Goal: Use online tool/utility: Use online tool/utility

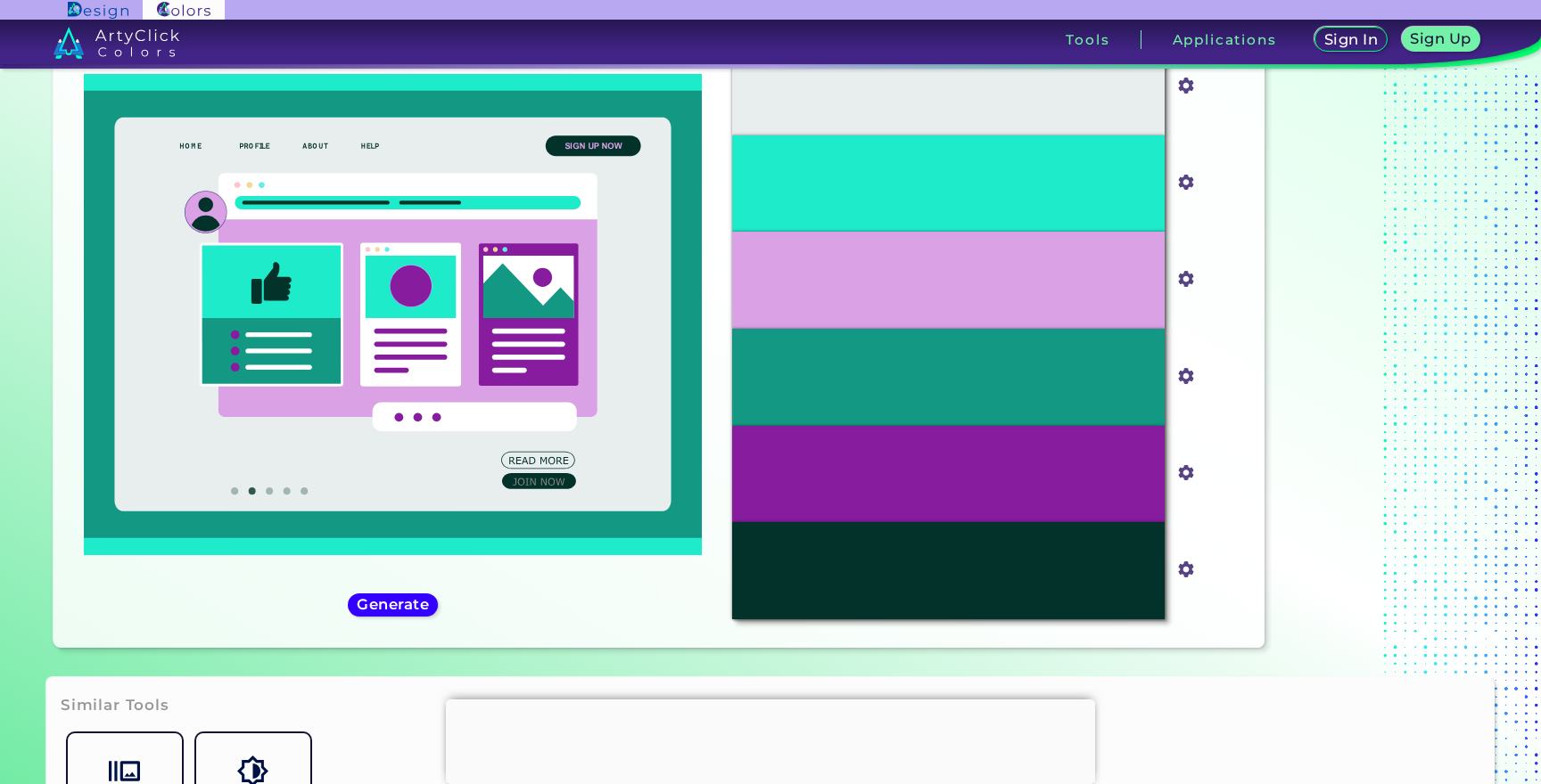
scroll to position [115, 0]
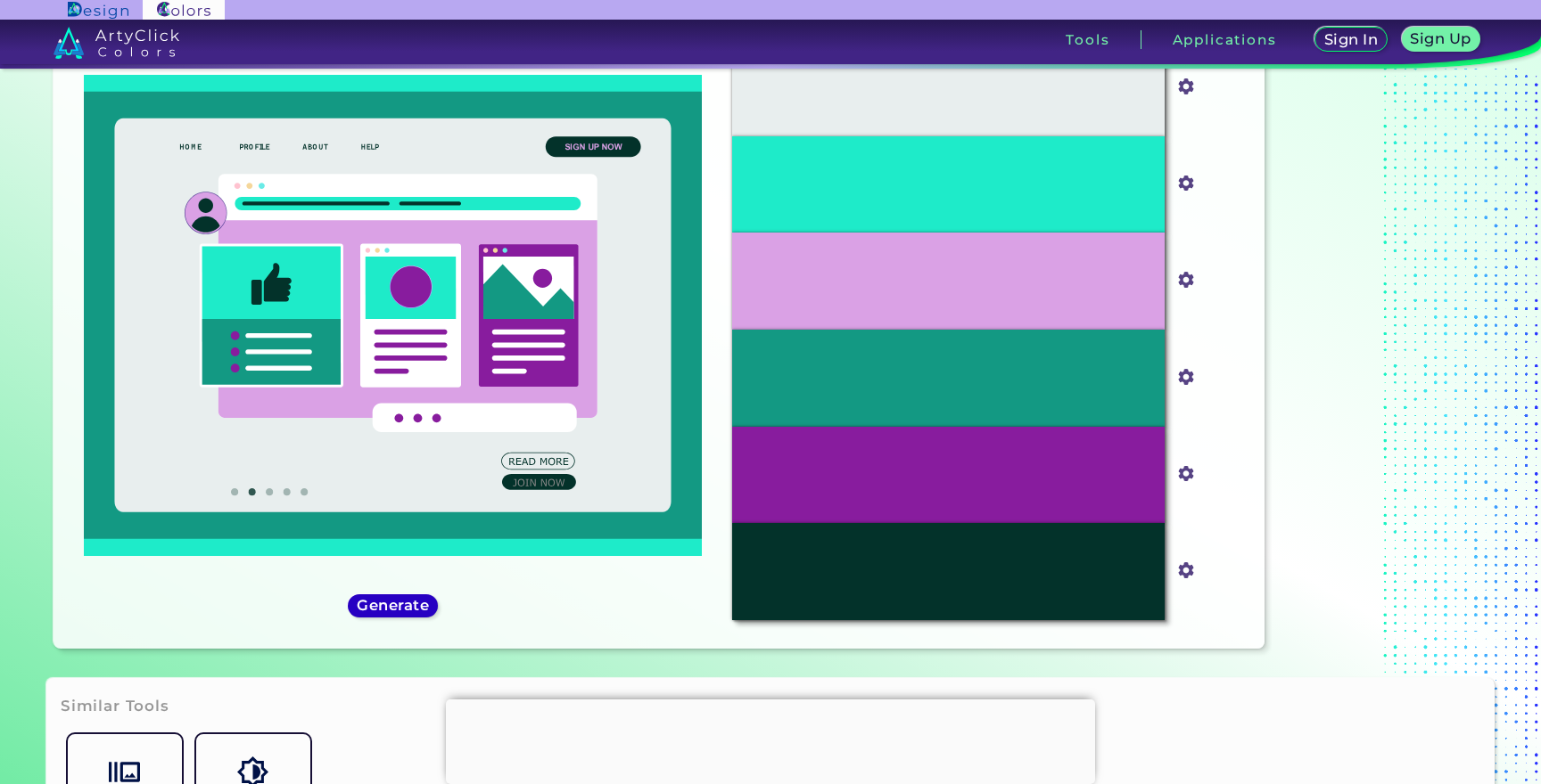
click at [366, 604] on h5 "Generate" at bounding box center [393, 606] width 66 height 13
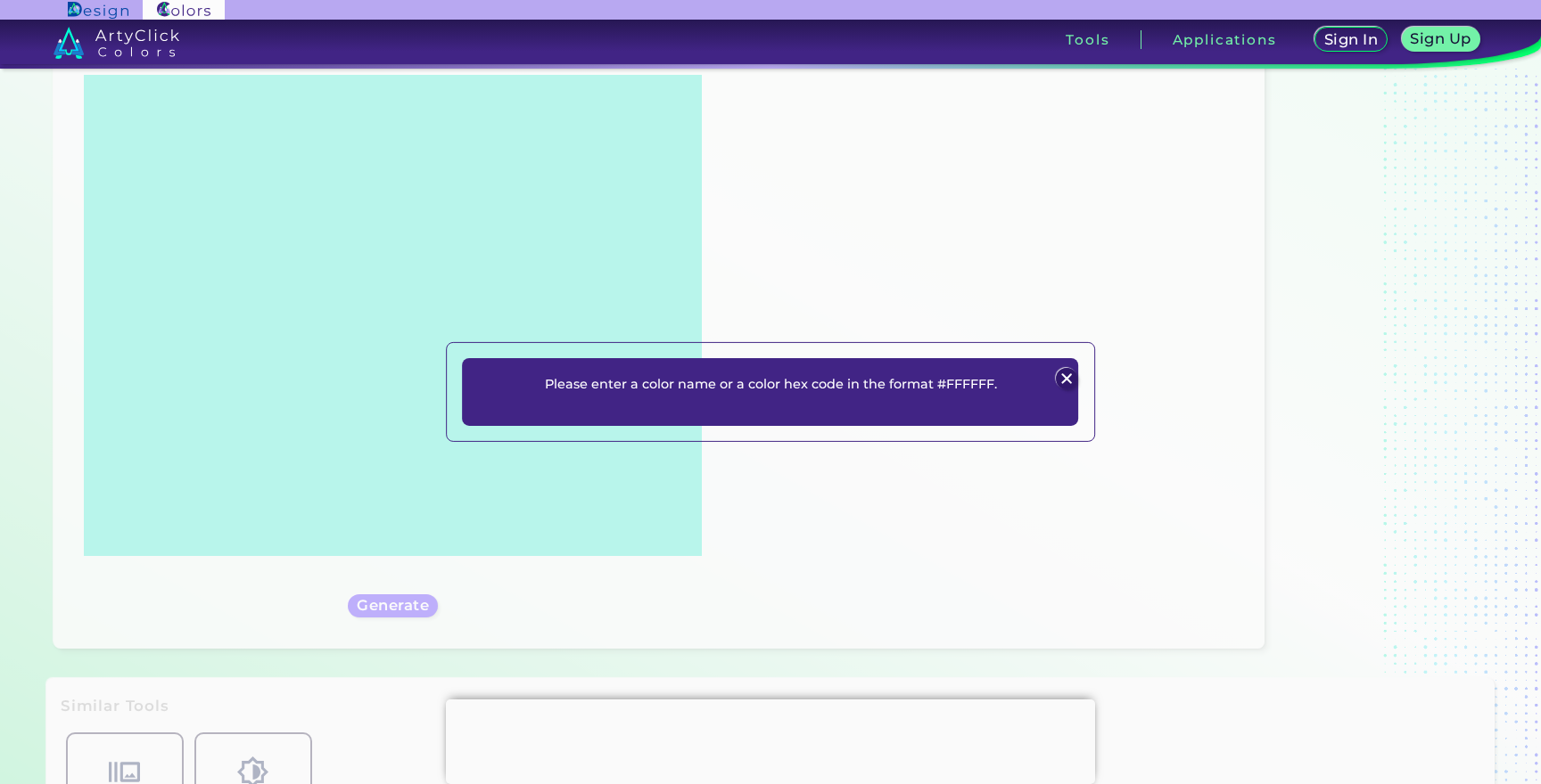
click at [956, 384] on p "Please enter a color name or a color hex code in the format #FFFFFF." at bounding box center [770, 384] width 452 height 21
click at [1068, 381] on img at bounding box center [1066, 379] width 21 height 21
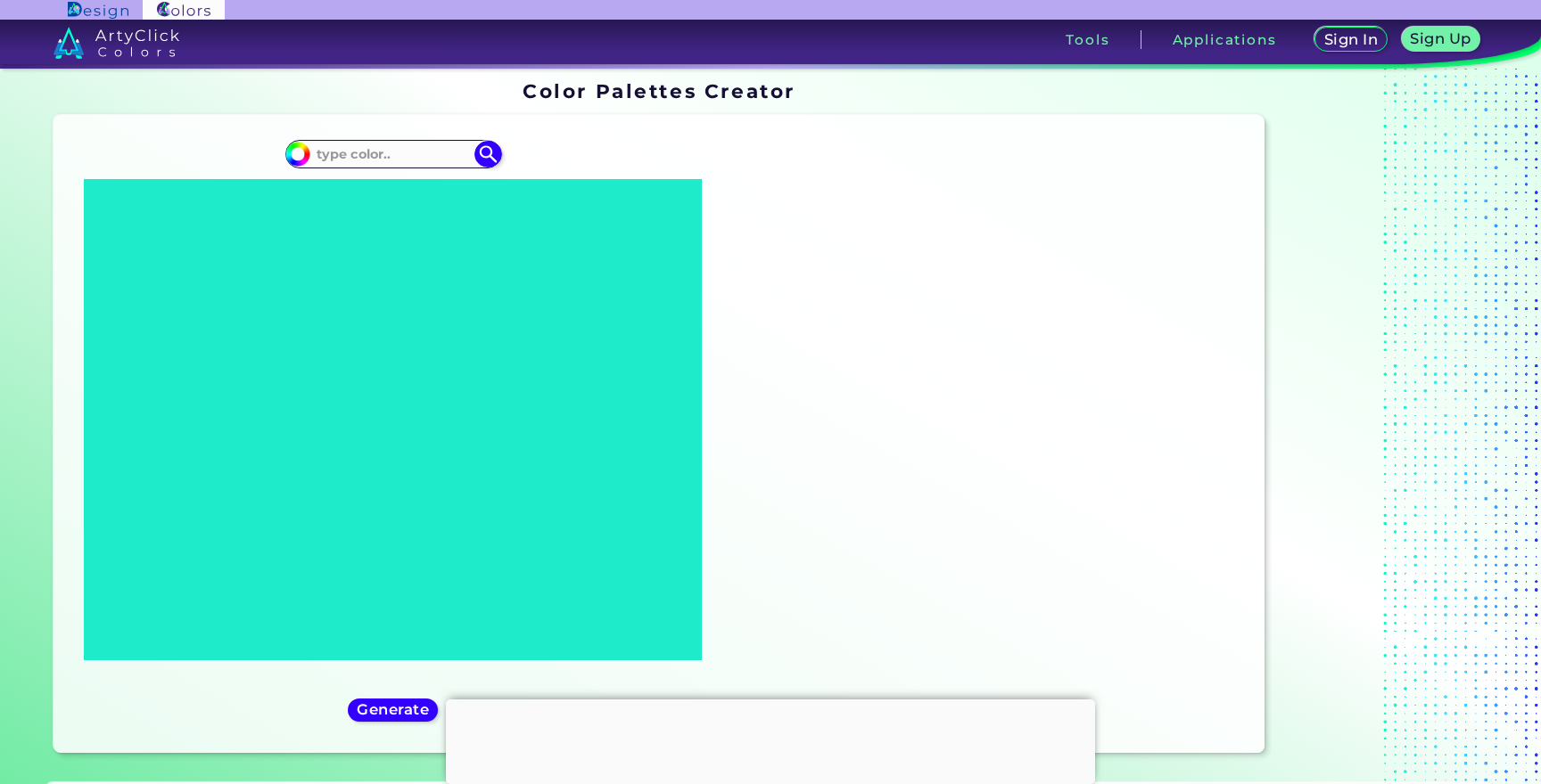
scroll to position [0, 0]
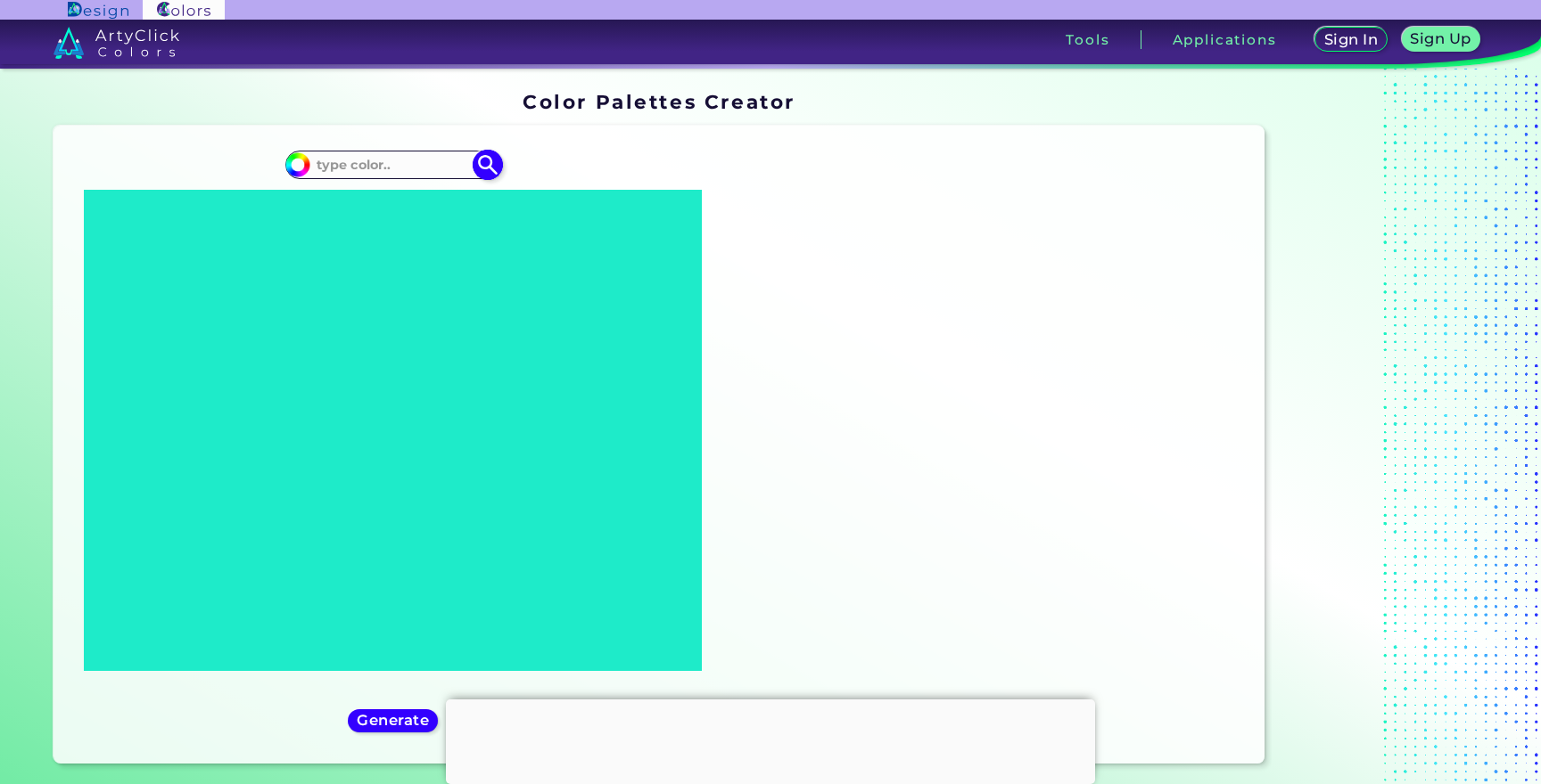
click at [375, 161] on input at bounding box center [393, 165] width 166 height 24
paste input "#013F6A"
type input "#013F6A"
click at [501, 169] on img at bounding box center [488, 165] width 31 height 31
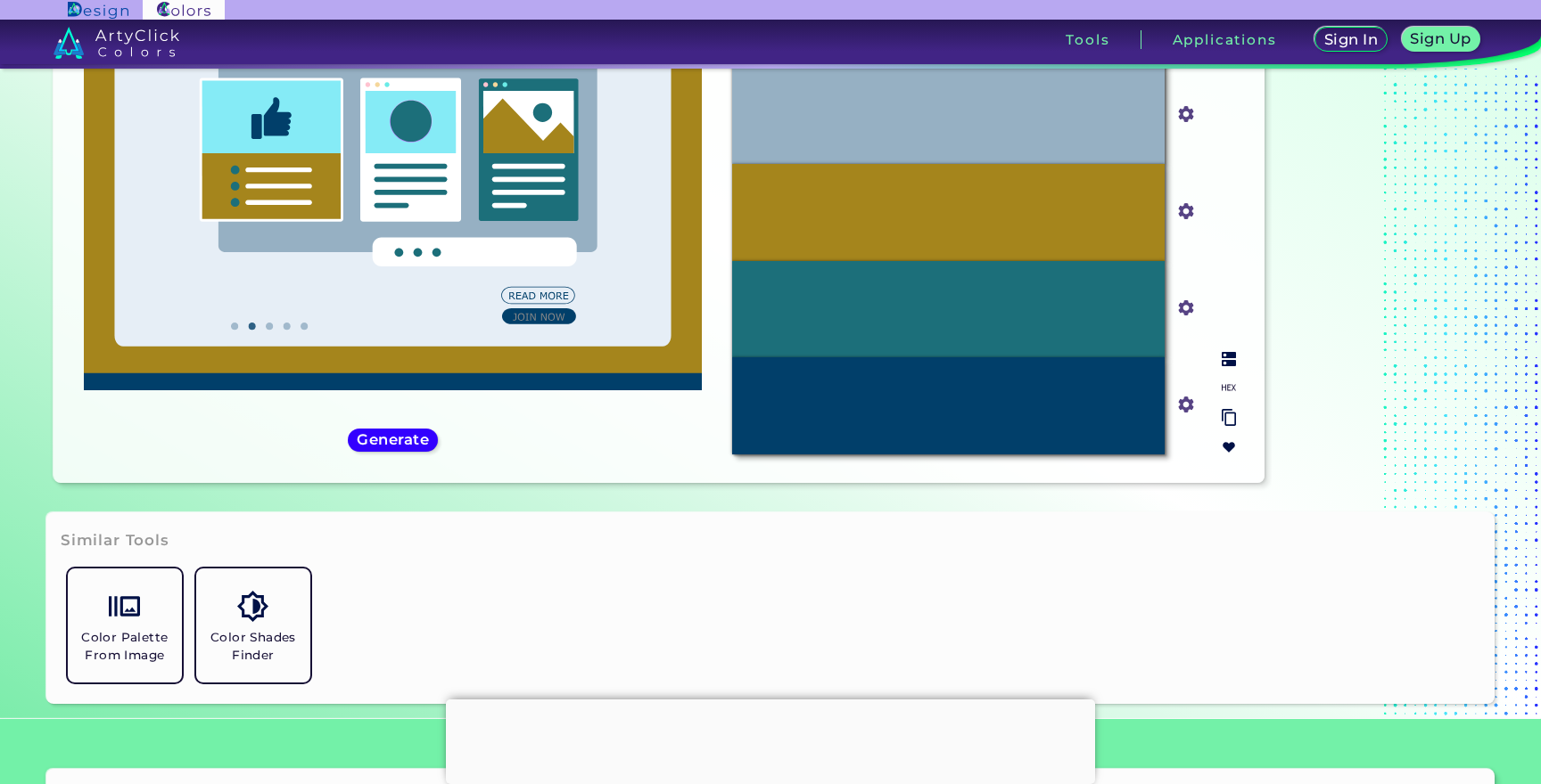
scroll to position [281, 0]
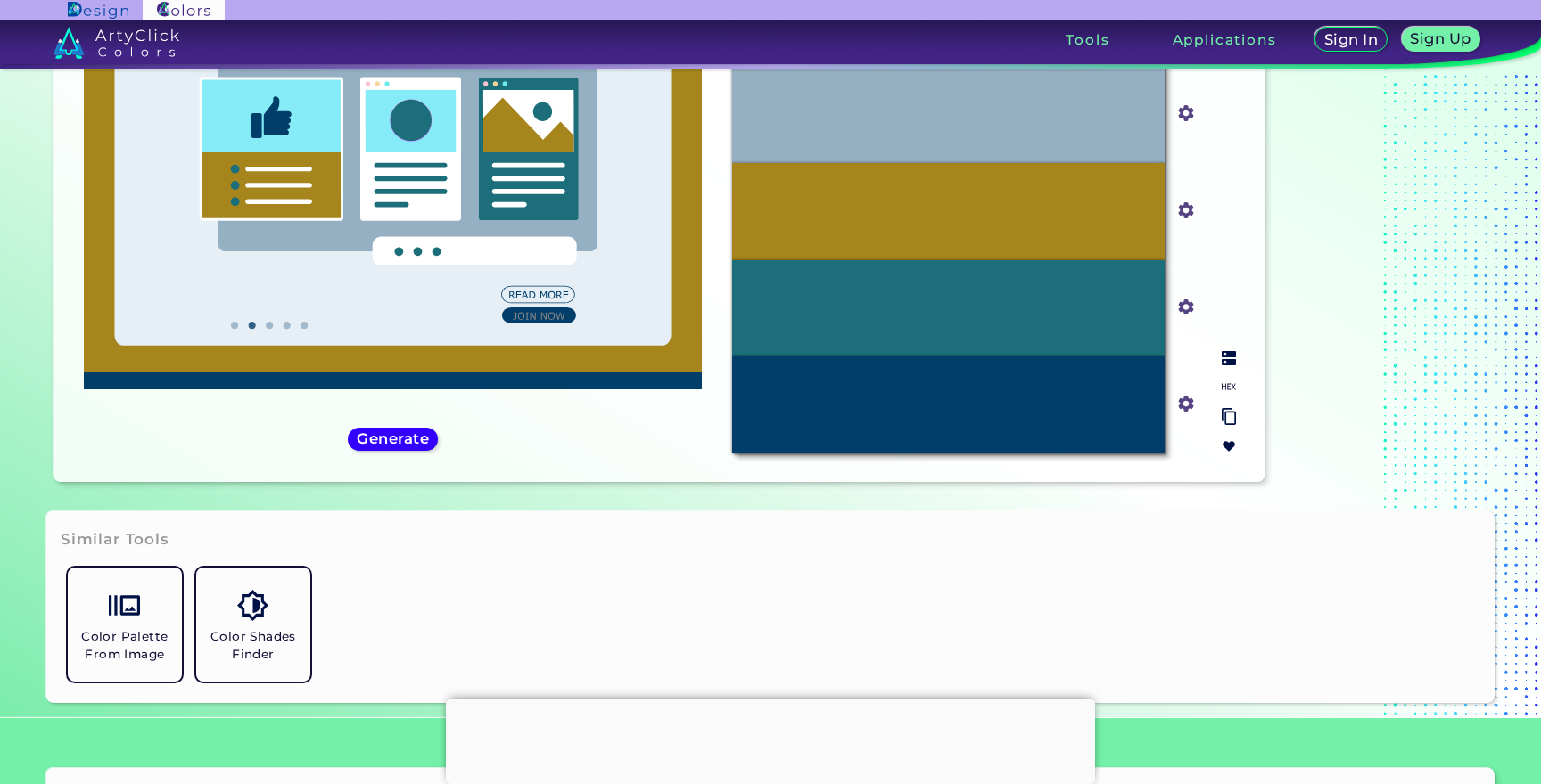
click at [1236, 324] on div "#E6EEF6 #e6eef6 #85EBF6 #85ebf6 #96B0C3 #96b0c3 #A5851C #a5851c #1C6F7A #1c6f7a…" at bounding box center [984, 163] width 532 height 609
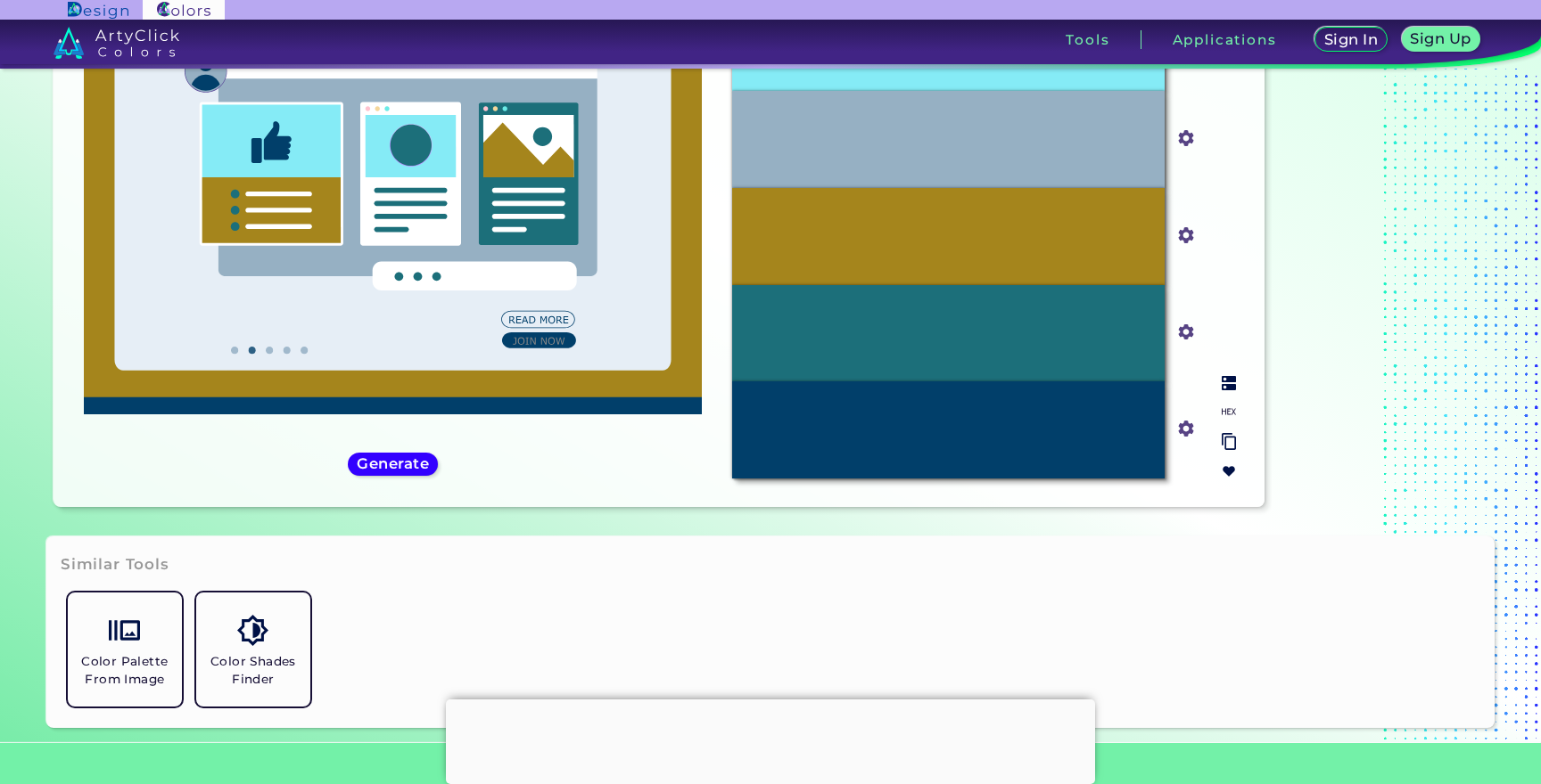
scroll to position [326, 0]
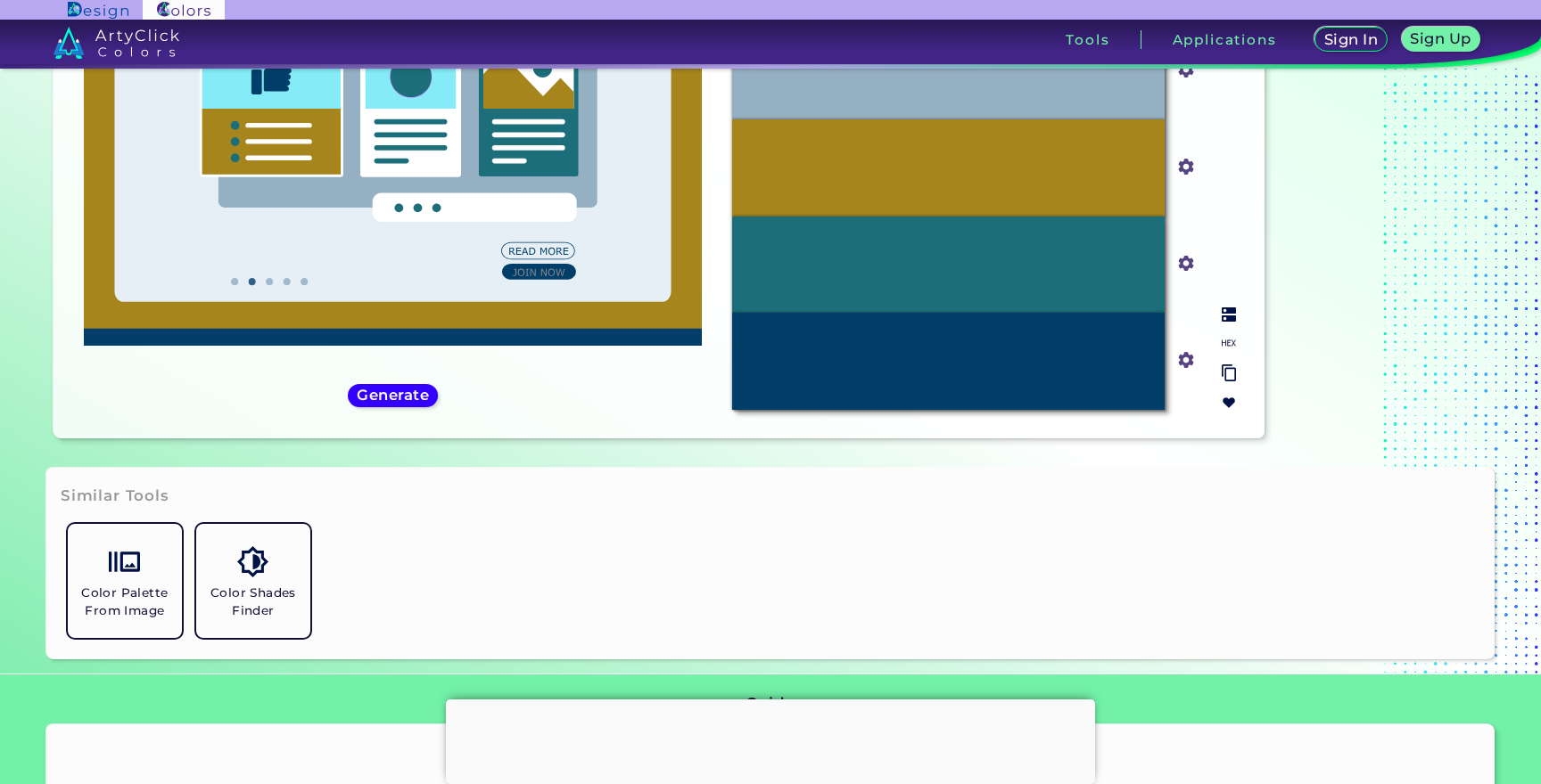
click at [1228, 370] on img at bounding box center [1229, 373] width 14 height 17
click at [1228, 319] on img at bounding box center [1229, 314] width 14 height 14
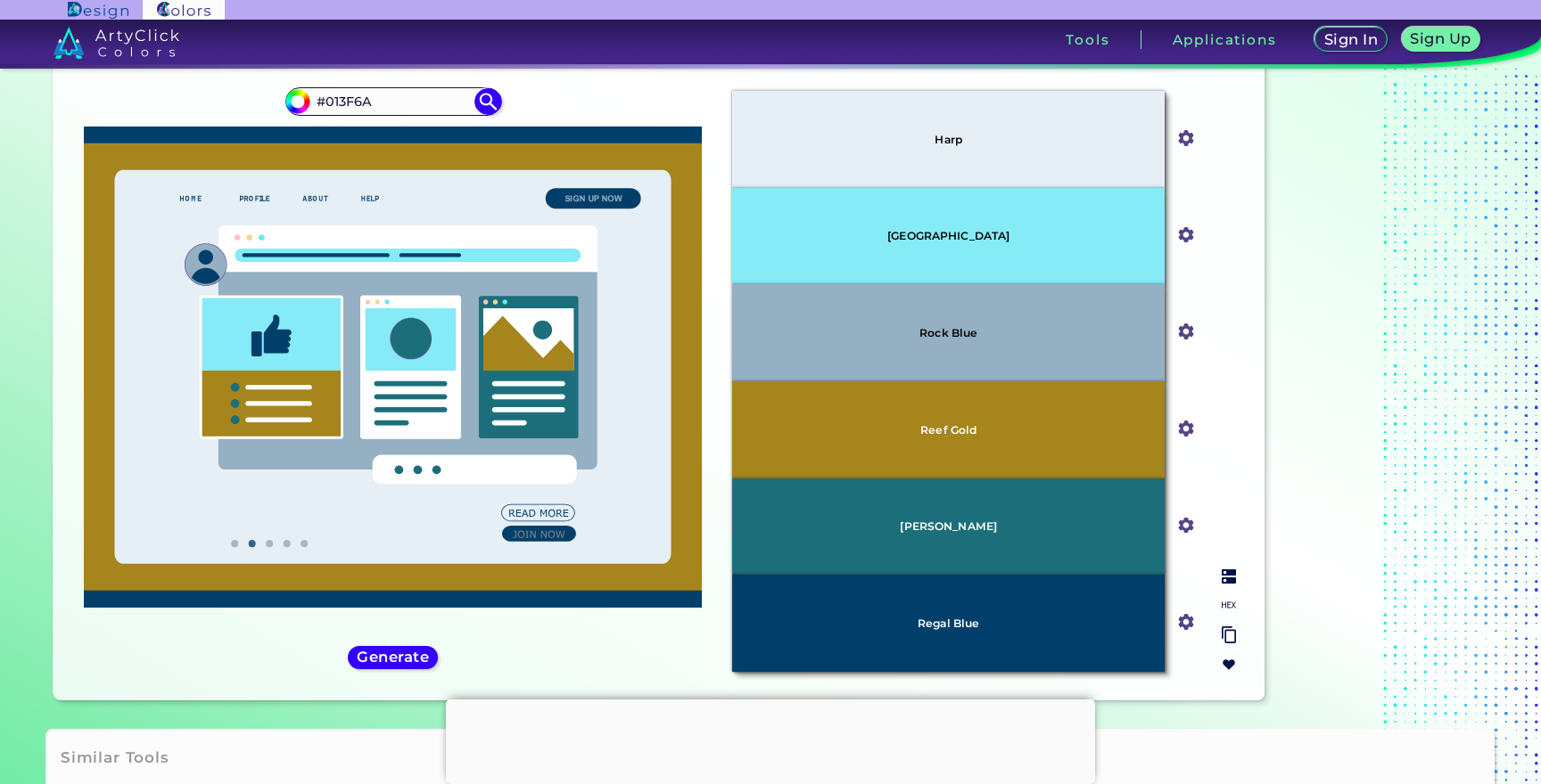
scroll to position [65, 0]
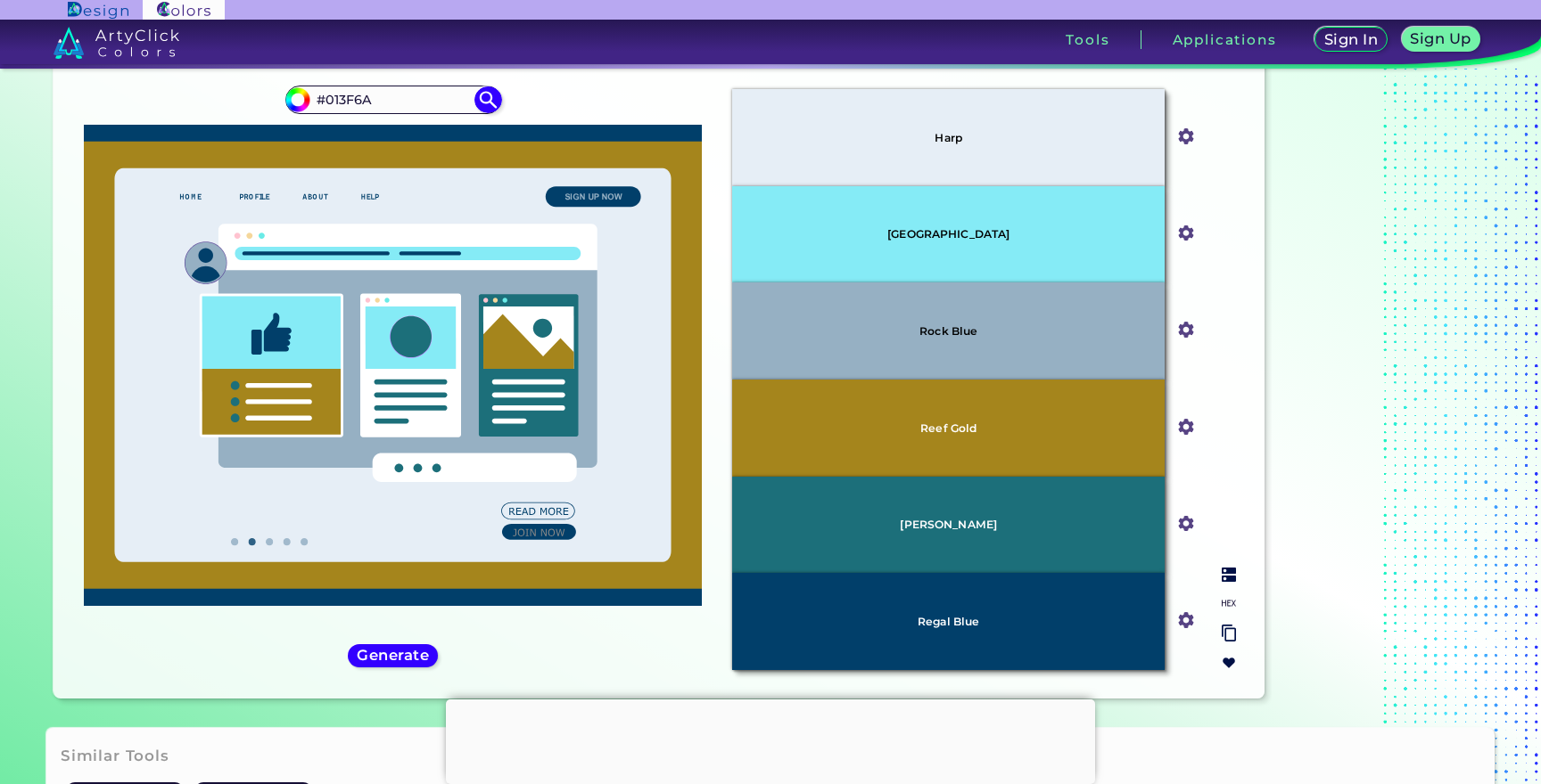
click at [1190, 431] on input "#a5851c" at bounding box center [1182, 424] width 22 height 22
click at [1194, 139] on img at bounding box center [1186, 137] width 23 height 23
click at [1187, 138] on input "#e6eef6" at bounding box center [1182, 135] width 22 height 22
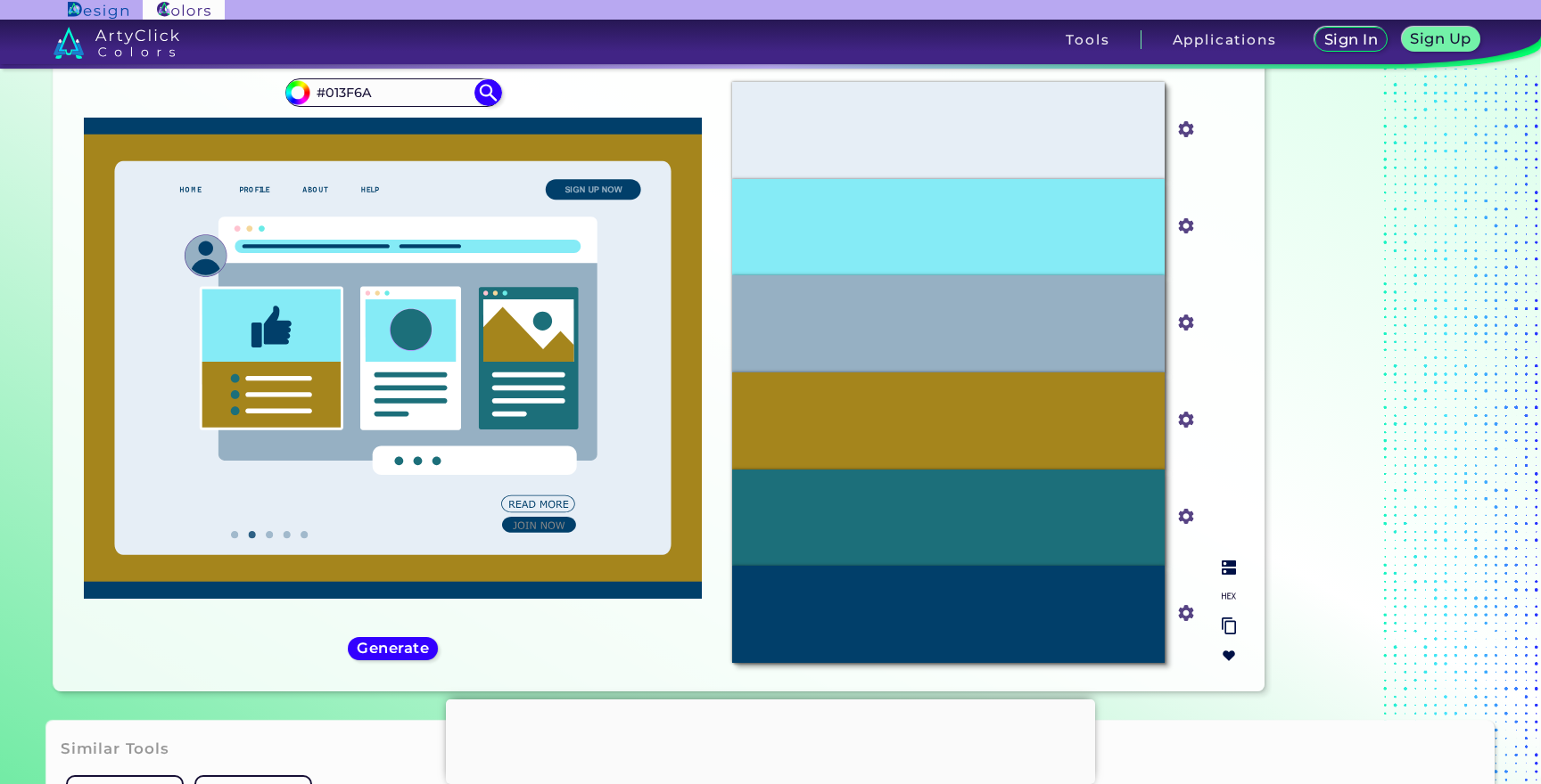
scroll to position [85, 0]
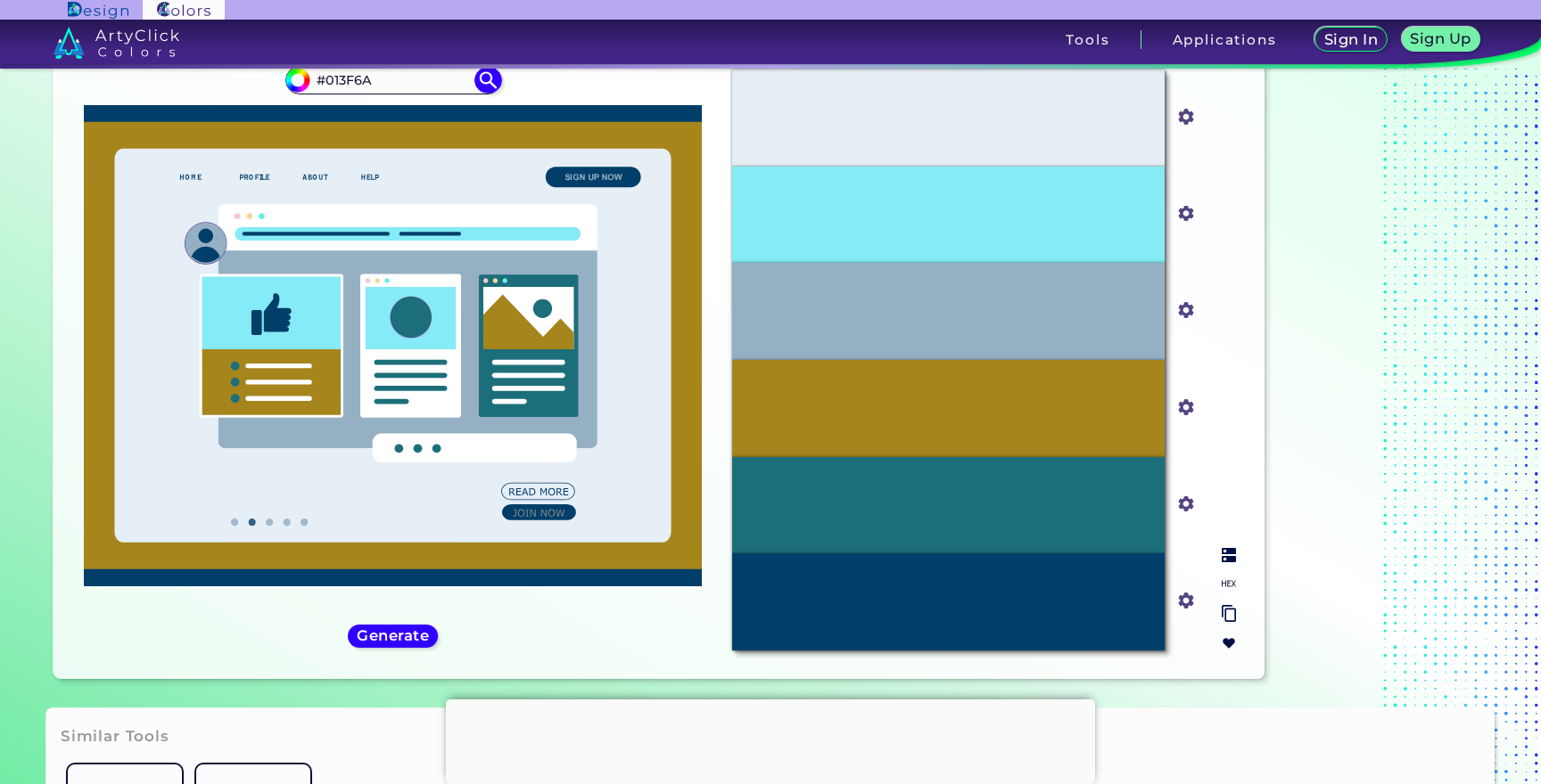
click at [1189, 603] on input "#013f6a" at bounding box center [1182, 599] width 22 height 22
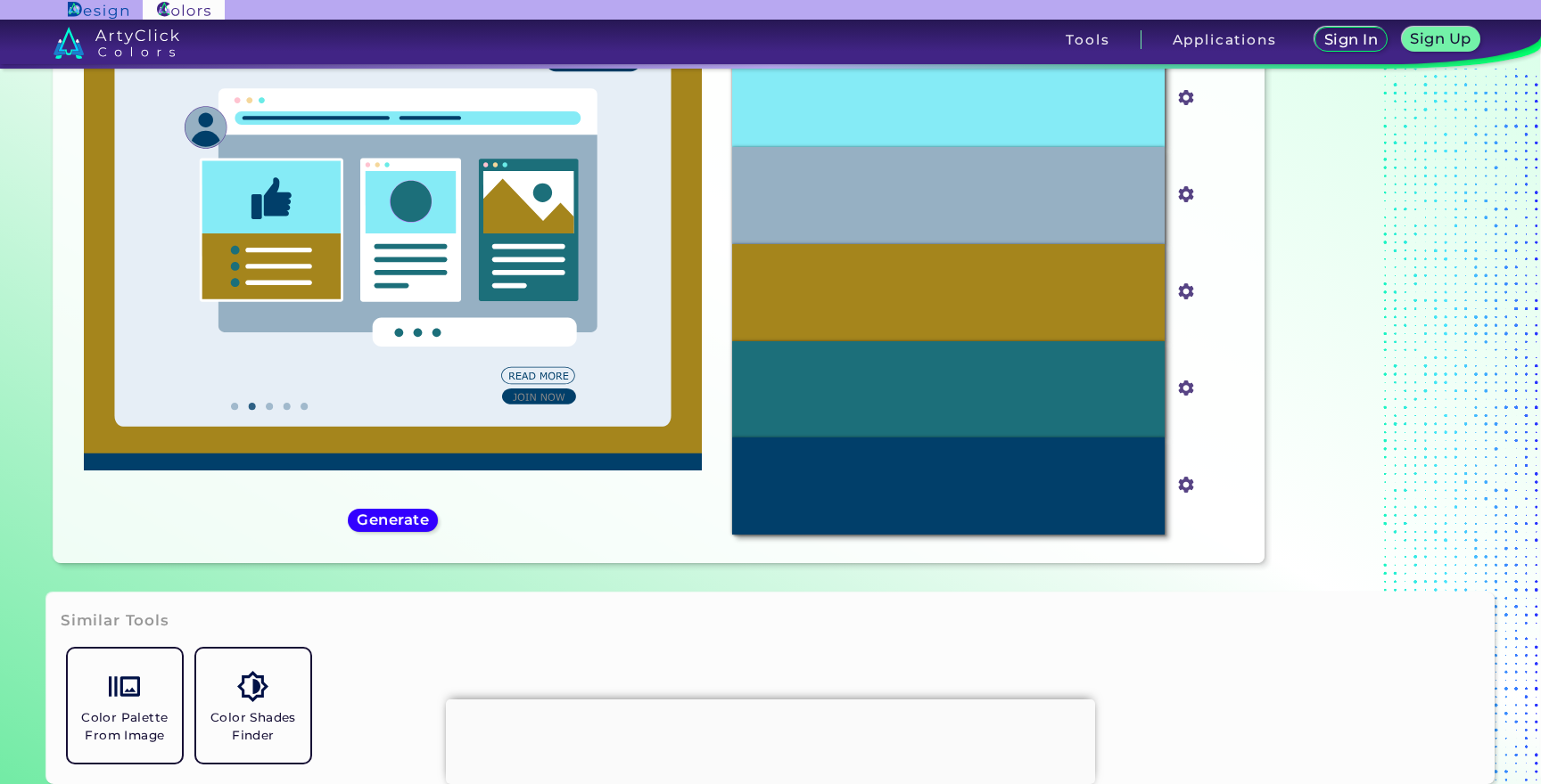
type input "#013f6a"
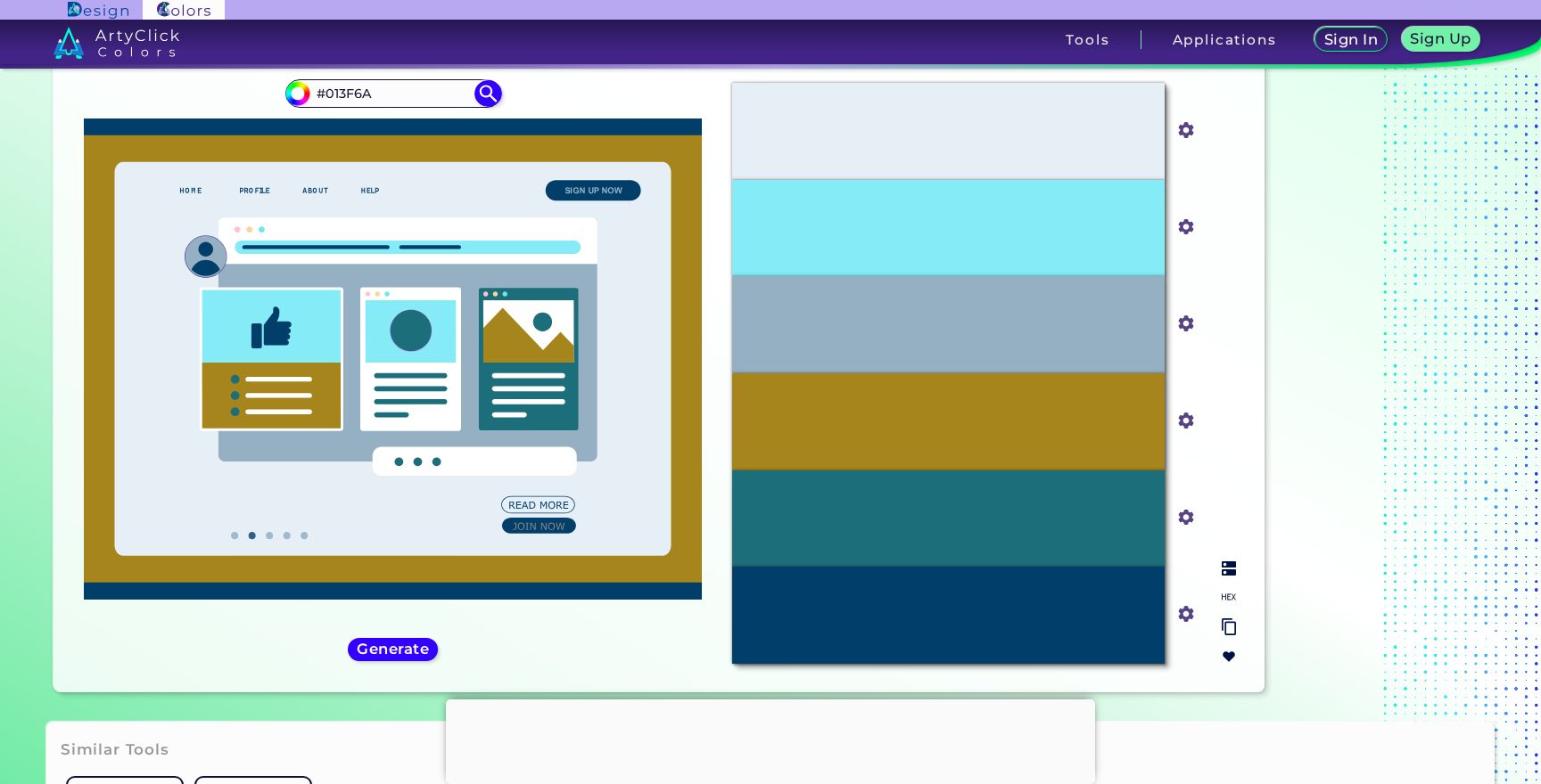
scroll to position [70, 0]
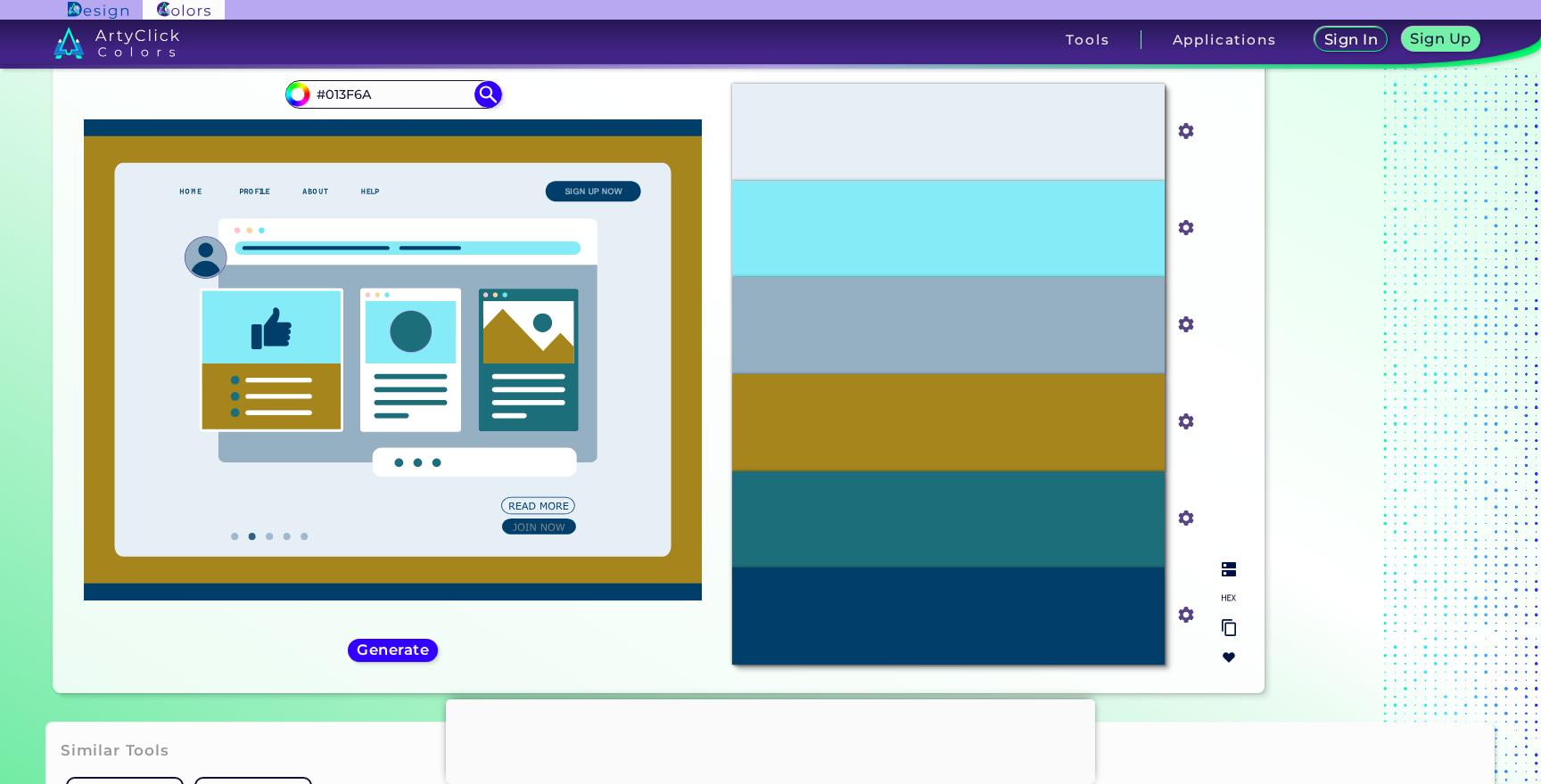
click at [1188, 521] on input "#1c6f7a" at bounding box center [1182, 516] width 22 height 22
